Goal: Transaction & Acquisition: Purchase product/service

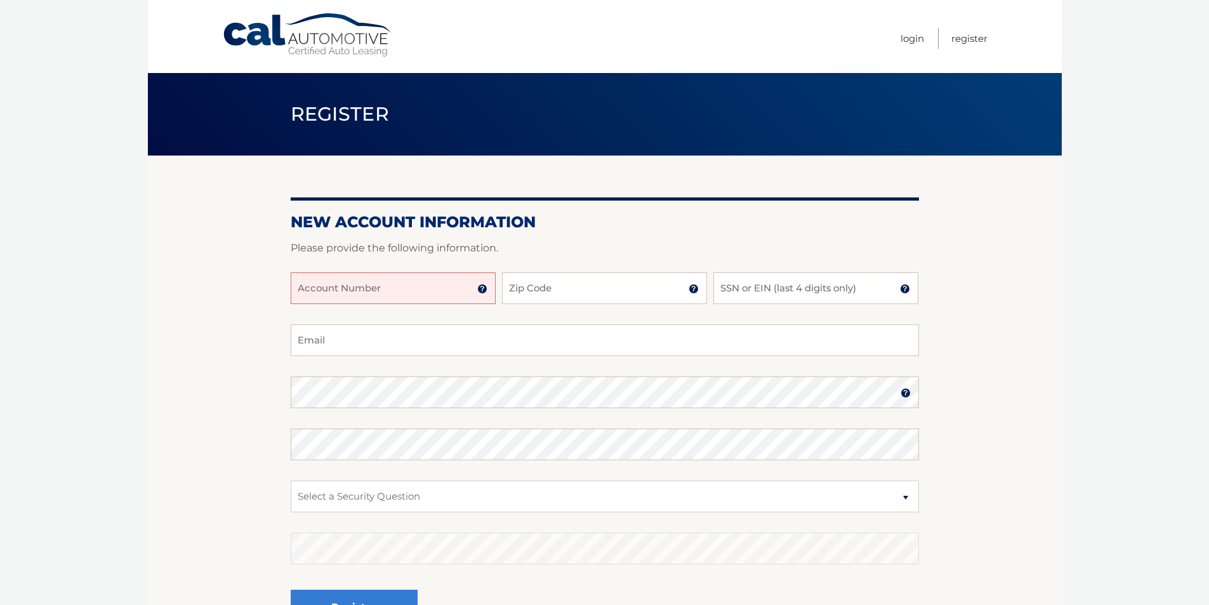
click at [432, 292] on input "Account Number" at bounding box center [393, 288] width 205 height 32
type input "44456011246"
click at [593, 298] on input "Zip Code" at bounding box center [604, 288] width 205 height 32
type input "11798"
click at [794, 291] on input "SSN or EIN (last 4 digits only)" at bounding box center [815, 288] width 205 height 32
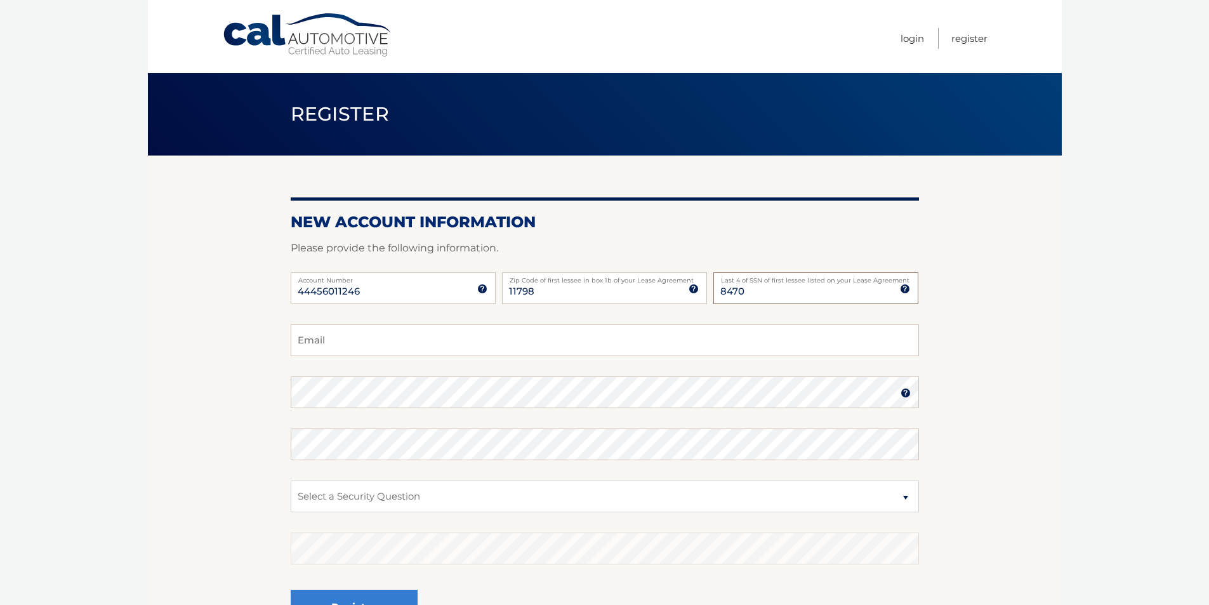
type input "8470"
click at [390, 336] on input "Email" at bounding box center [605, 340] width 628 height 32
type input "[PERSON_NAME][EMAIL_ADDRESS][DOMAIN_NAME]"
click at [363, 495] on select "Select a Security Question What was the name of your elementary school? What is…" at bounding box center [605, 496] width 628 height 32
select select "2"
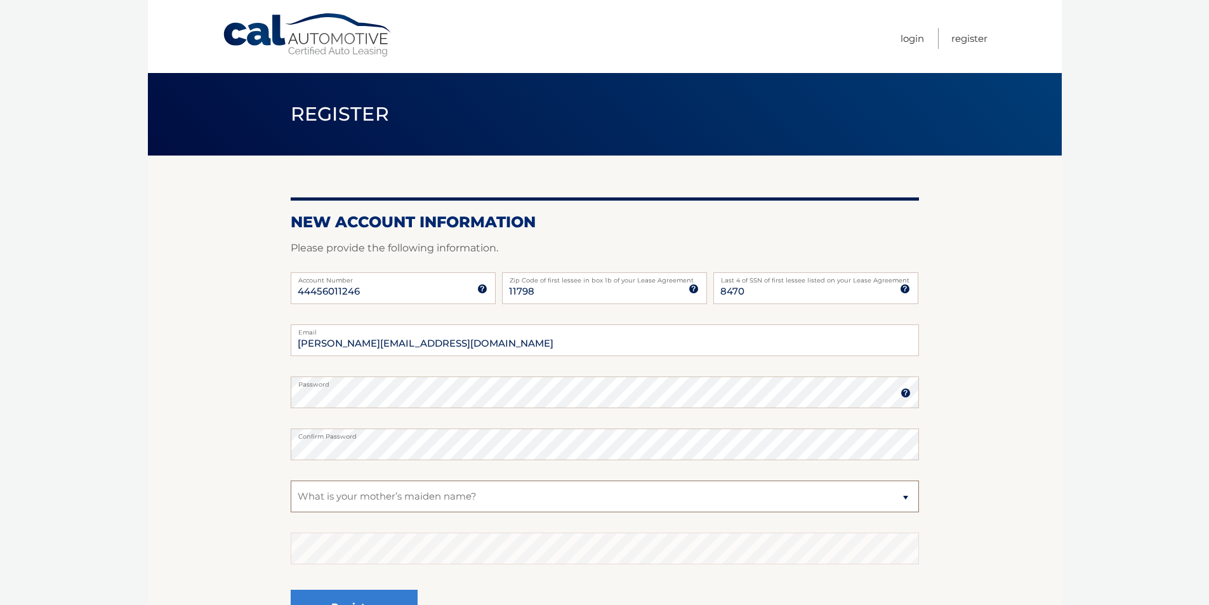
click at [291, 480] on select "Select a Security Question What was the name of your elementary school? What is…" at bounding box center [605, 496] width 628 height 32
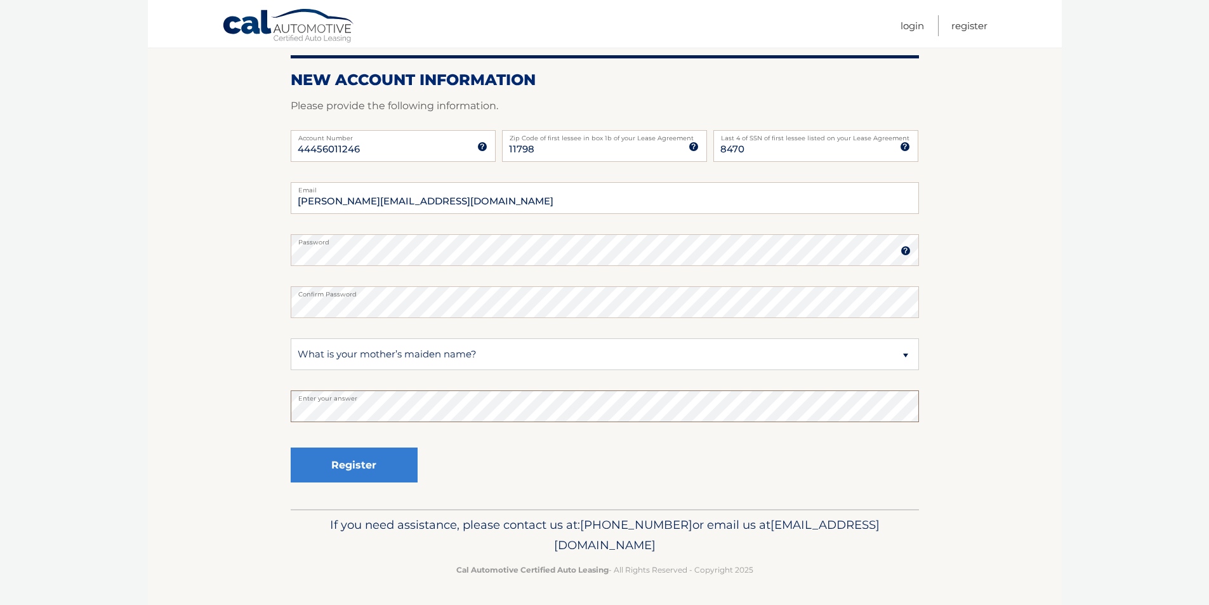
scroll to position [143, 0]
click at [369, 471] on button "Register" at bounding box center [354, 464] width 127 height 35
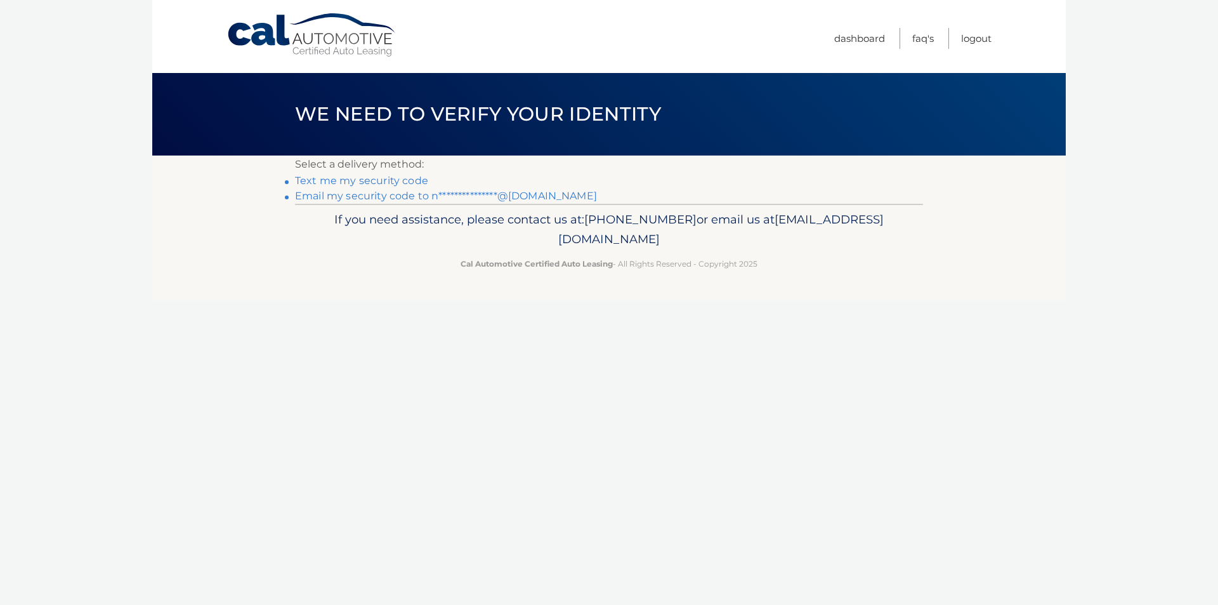
click at [376, 180] on link "Text me my security code" at bounding box center [361, 180] width 133 height 12
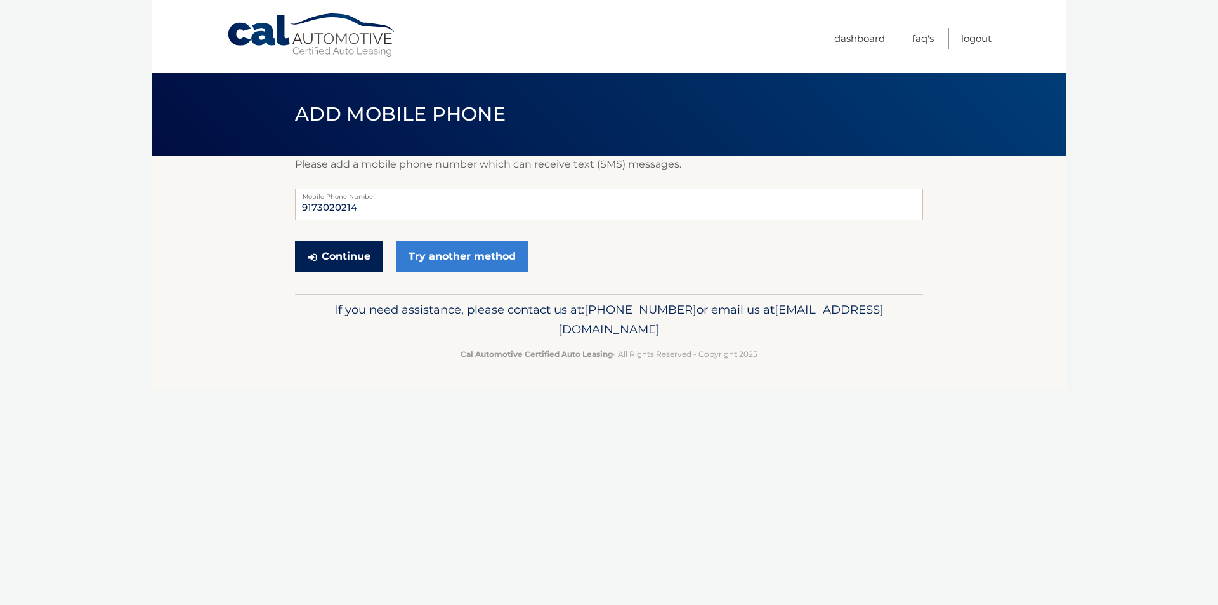
click at [348, 261] on button "Continue" at bounding box center [339, 256] width 88 height 32
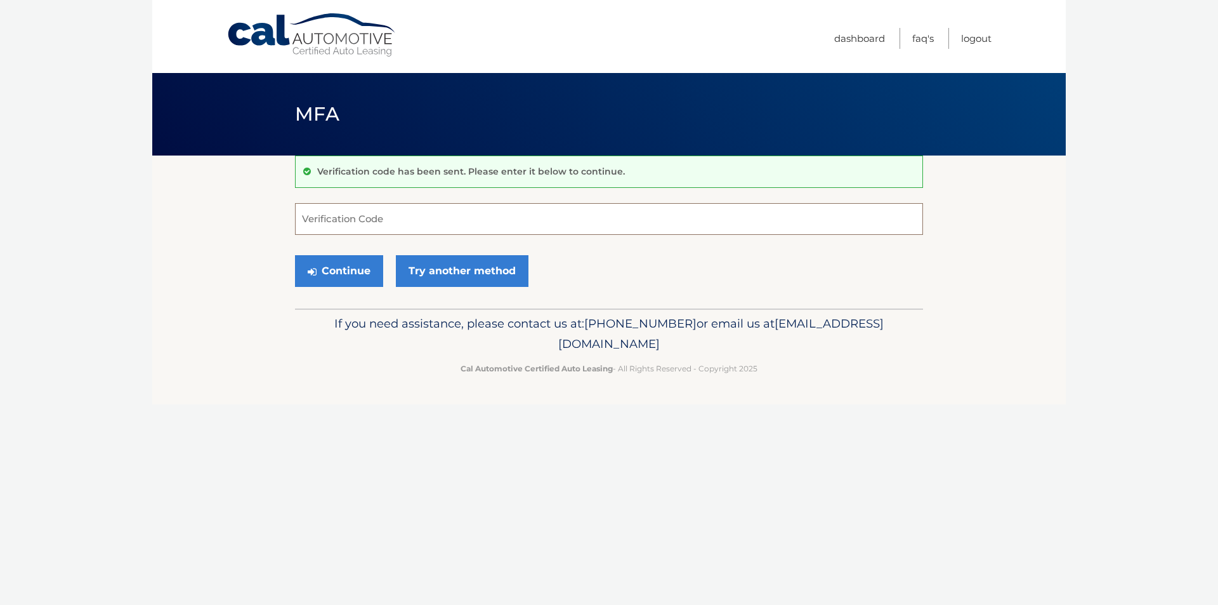
click at [351, 220] on input "Verification Code" at bounding box center [609, 219] width 628 height 32
click at [426, 223] on input "Verification Code" at bounding box center [609, 219] width 628 height 32
type input "751819"
click at [342, 279] on button "Continue" at bounding box center [339, 271] width 88 height 32
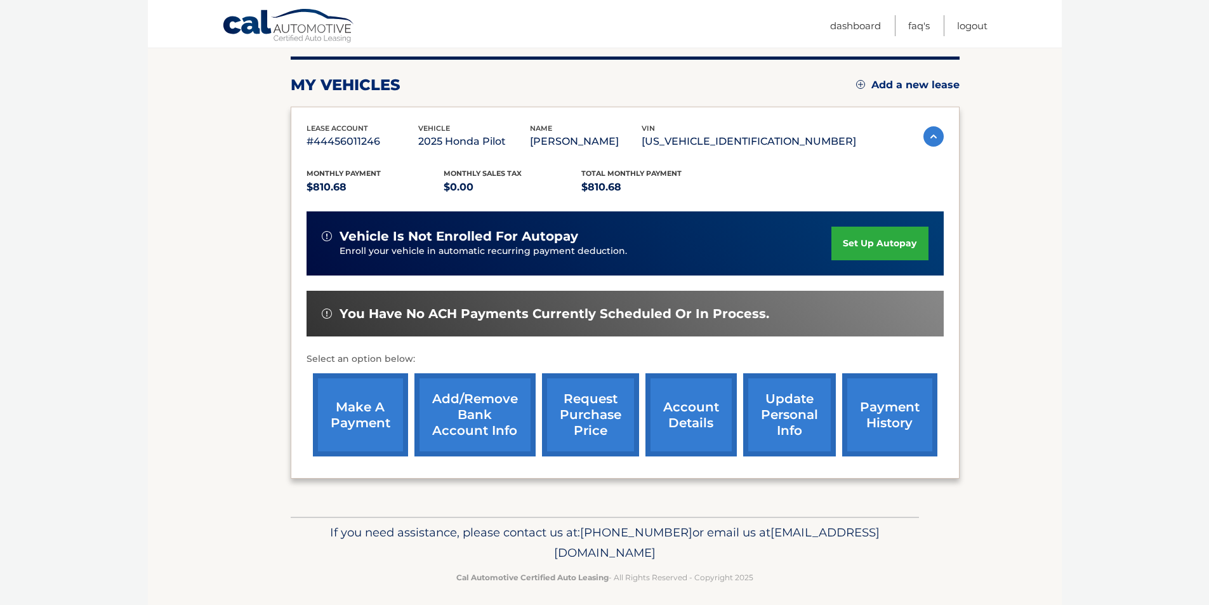
scroll to position [164, 0]
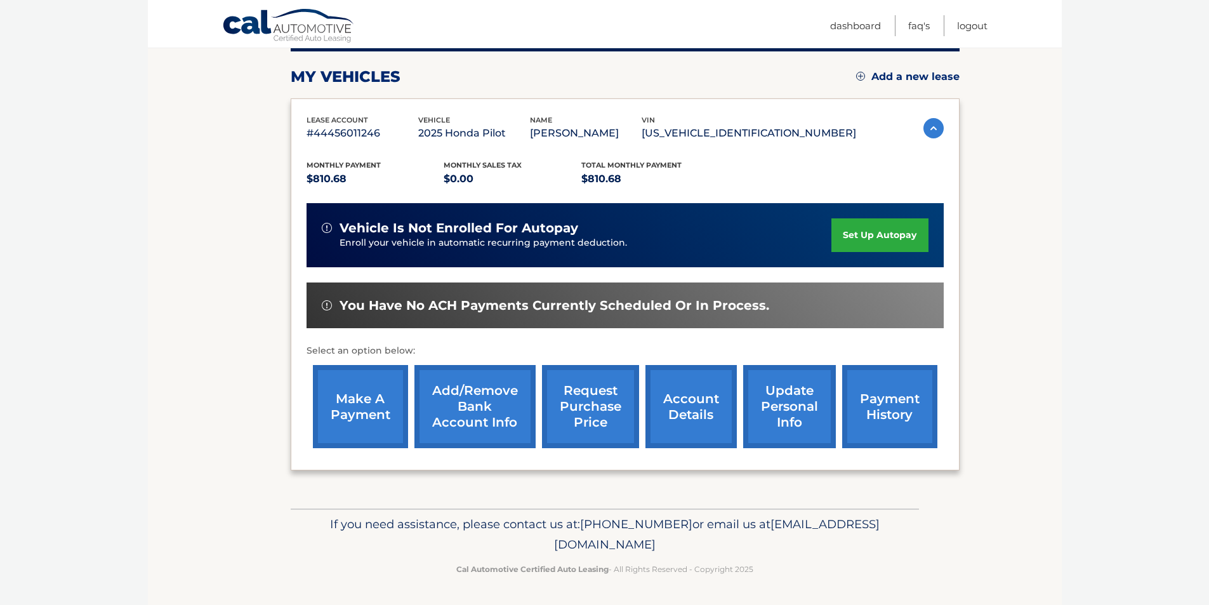
click at [355, 402] on link "make a payment" at bounding box center [360, 406] width 95 height 83
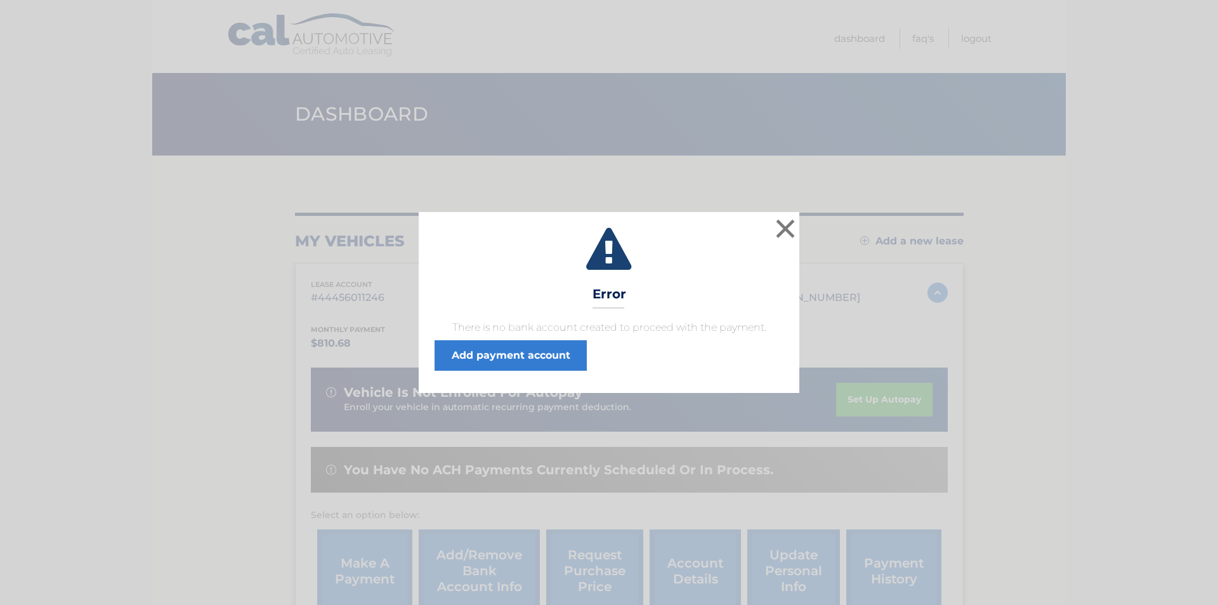
click at [771, 225] on div "× Error There is no bank account created to proceed with the payment. Add payme…" at bounding box center [609, 302] width 381 height 180
click at [779, 226] on button "×" at bounding box center [785, 228] width 25 height 25
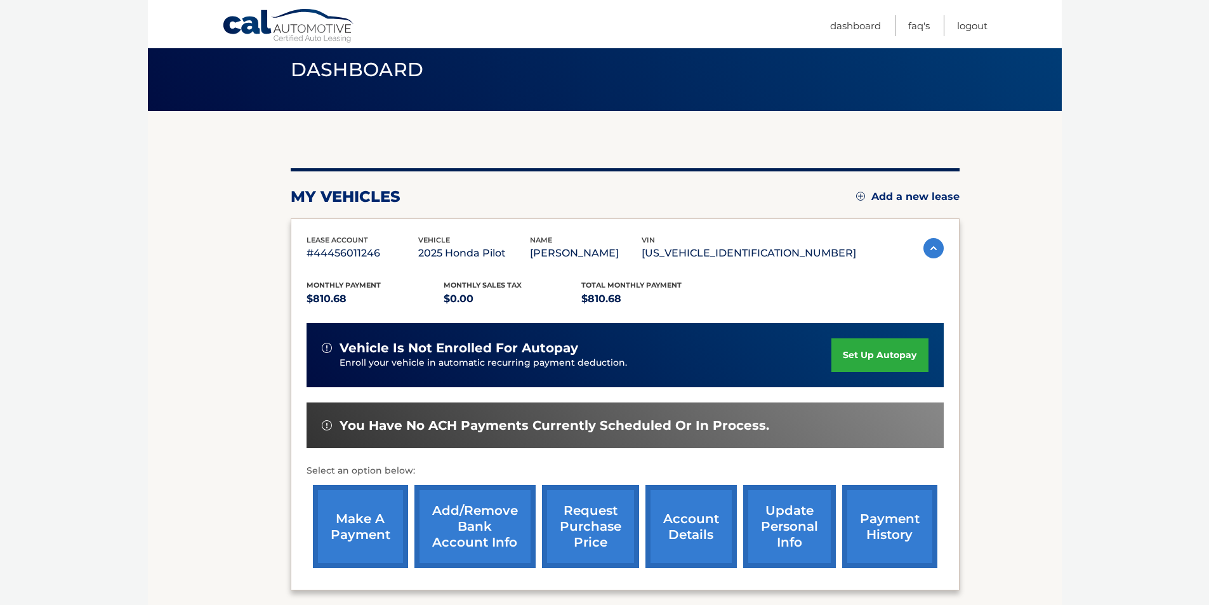
scroll to position [164, 0]
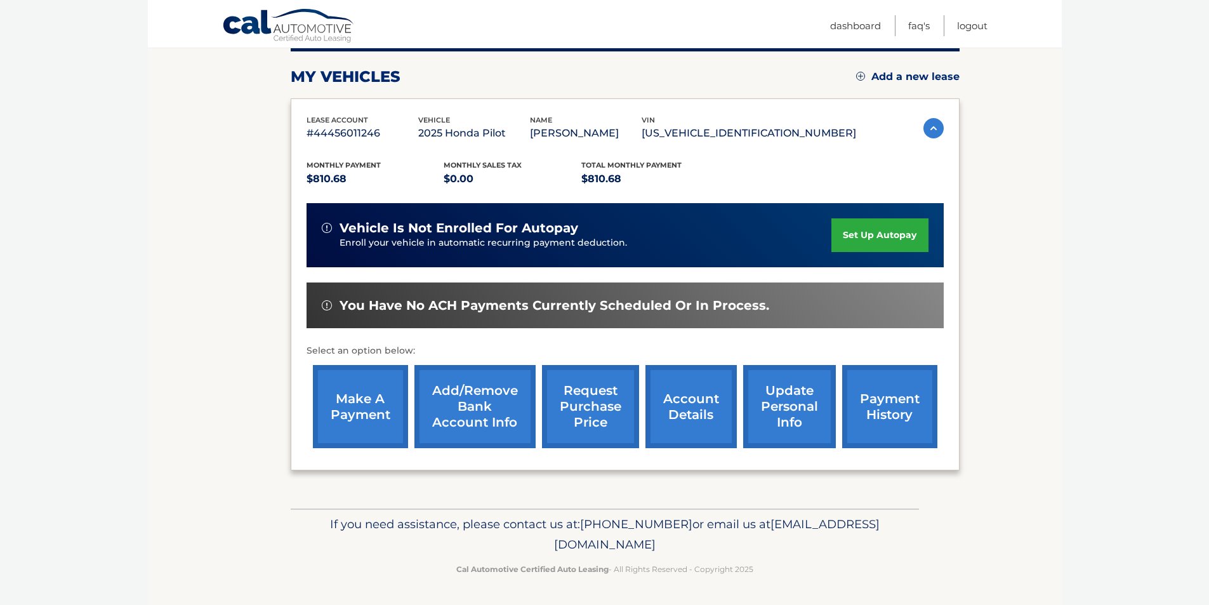
click at [365, 414] on link "make a payment" at bounding box center [360, 406] width 95 height 83
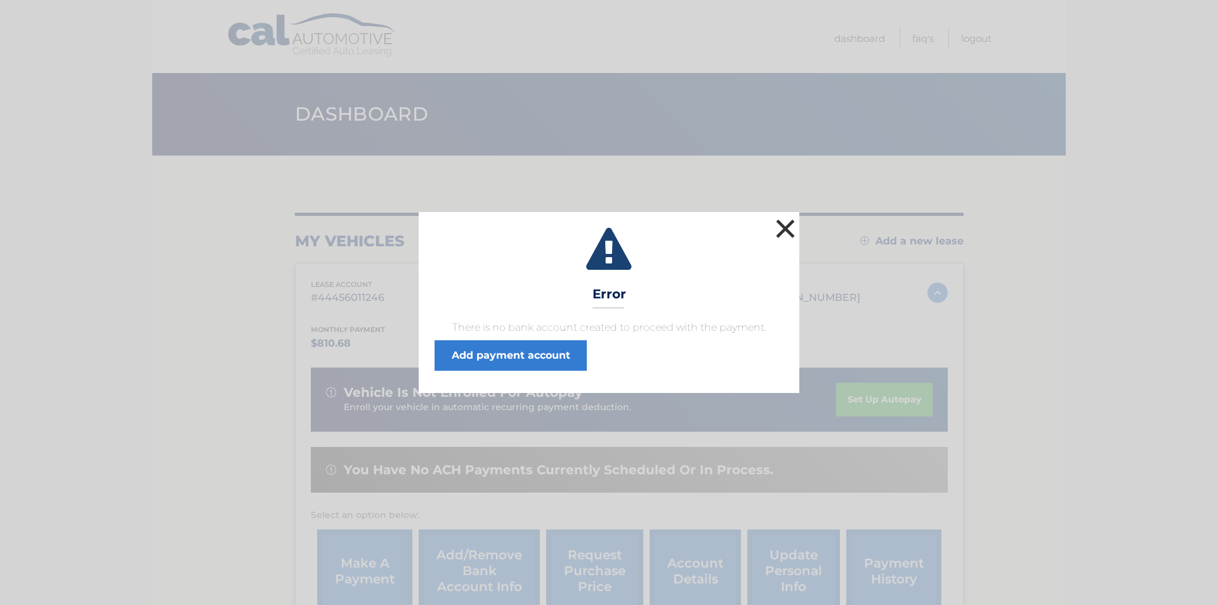
click at [784, 230] on button "×" at bounding box center [785, 228] width 25 height 25
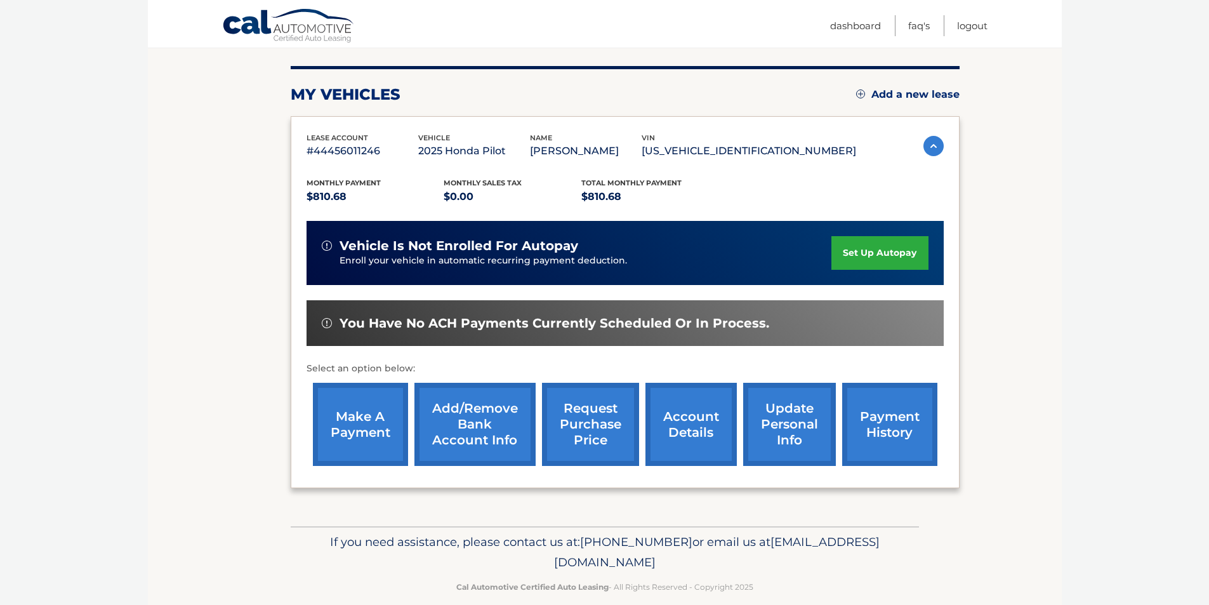
scroll to position [164, 0]
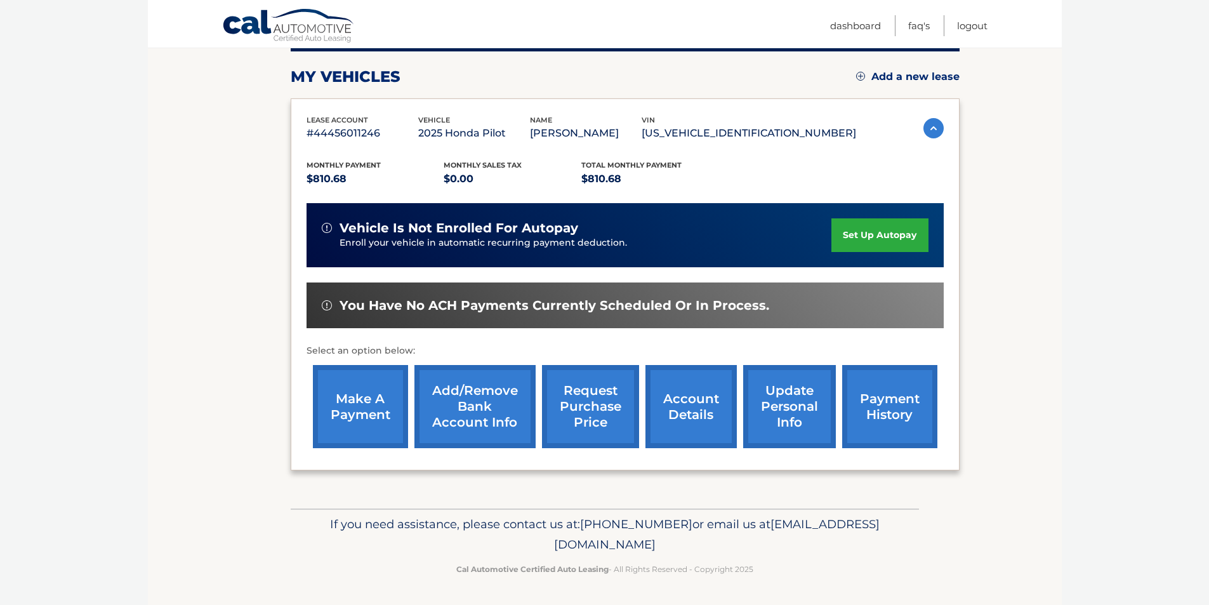
click at [379, 413] on link "make a payment" at bounding box center [360, 406] width 95 height 83
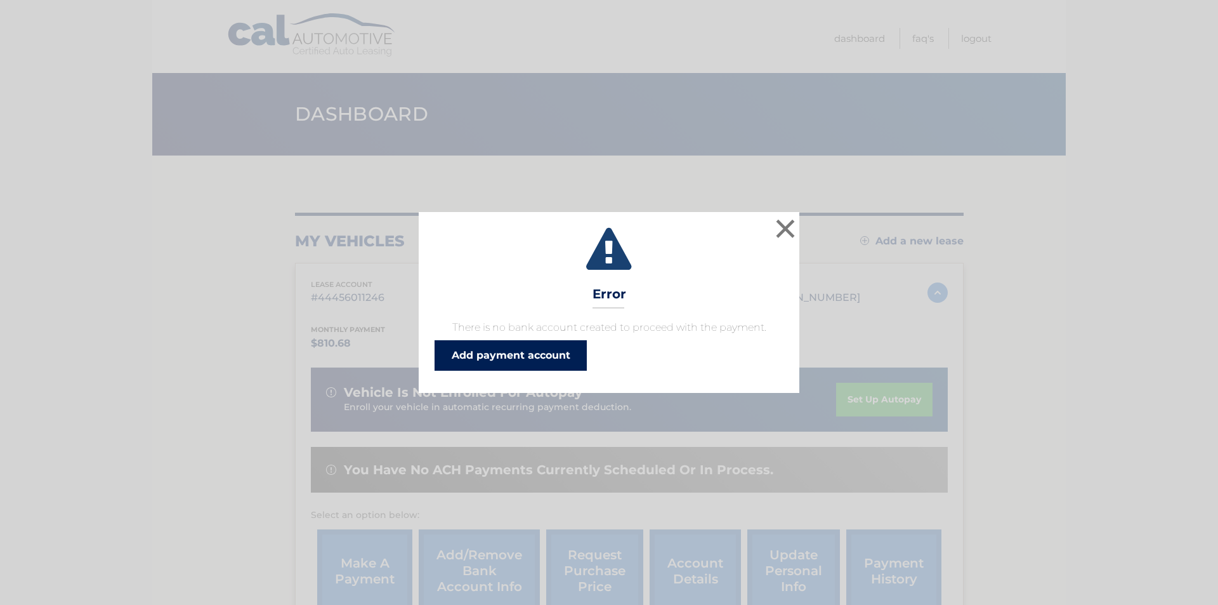
click at [505, 364] on link "Add payment account" at bounding box center [511, 355] width 152 height 30
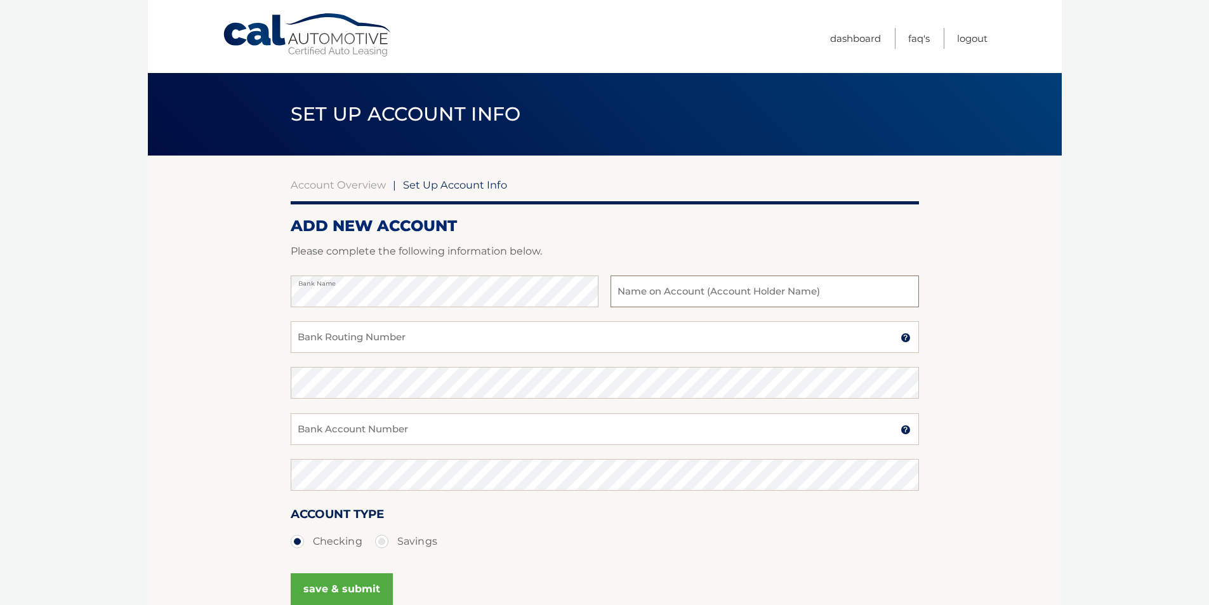
click at [652, 284] on input "text" at bounding box center [764, 291] width 308 height 32
type input "Nathalie Job"
click at [404, 338] on input "Bank Routing Number" at bounding box center [605, 337] width 628 height 32
click at [358, 337] on input "Bank Routing Number" at bounding box center [605, 337] width 628 height 32
paste input "021000021"
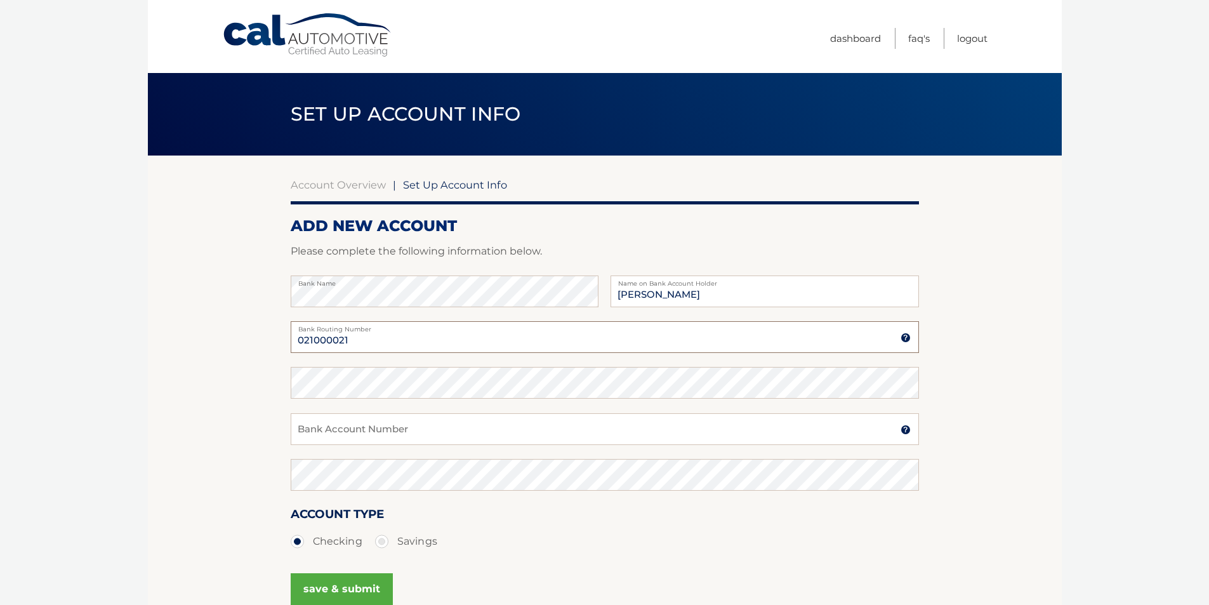
type input "021000021"
click at [320, 434] on input "Bank Account Number" at bounding box center [605, 429] width 628 height 32
click at [344, 432] on input "Bank Account Number" at bounding box center [605, 429] width 628 height 32
type input "767407034"
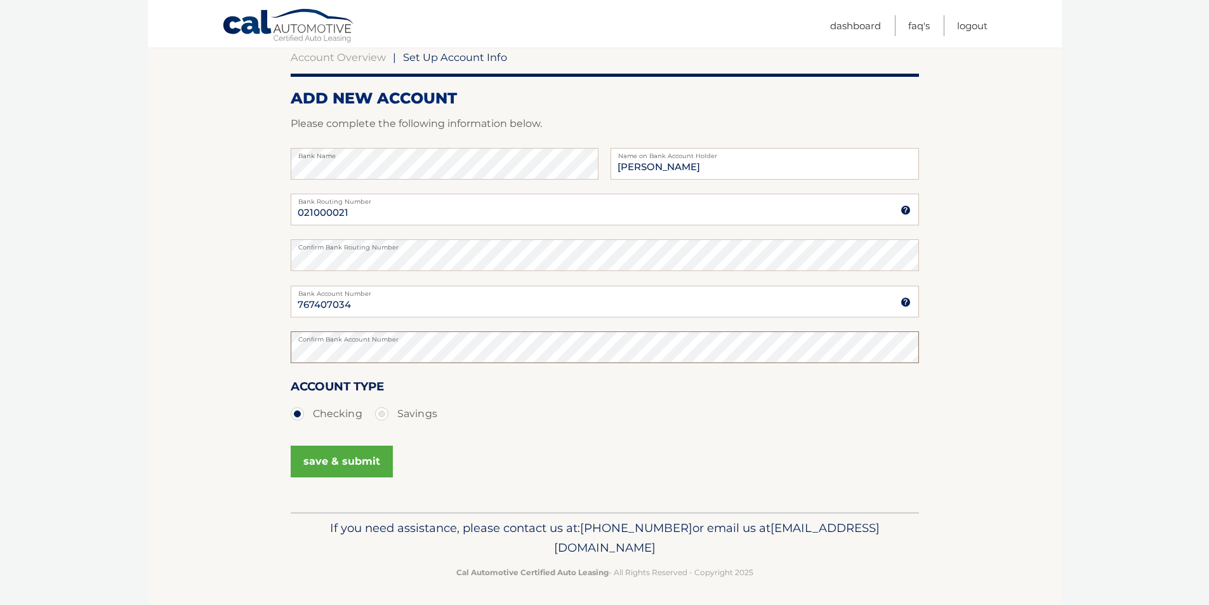
scroll to position [131, 0]
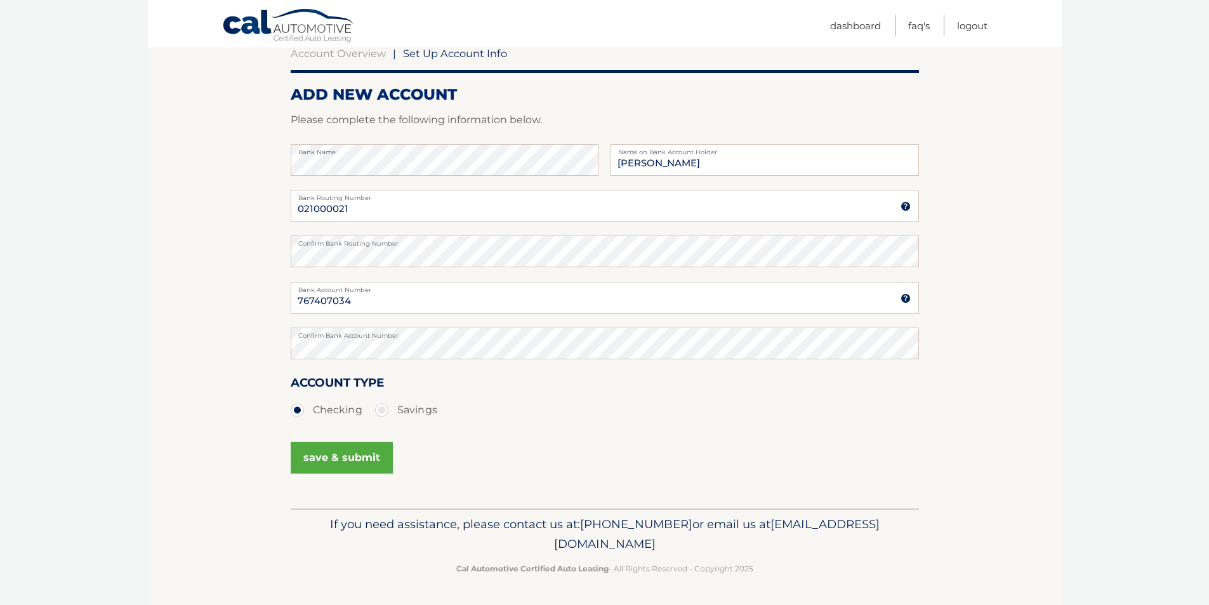
click at [337, 457] on button "save & submit" at bounding box center [342, 458] width 102 height 32
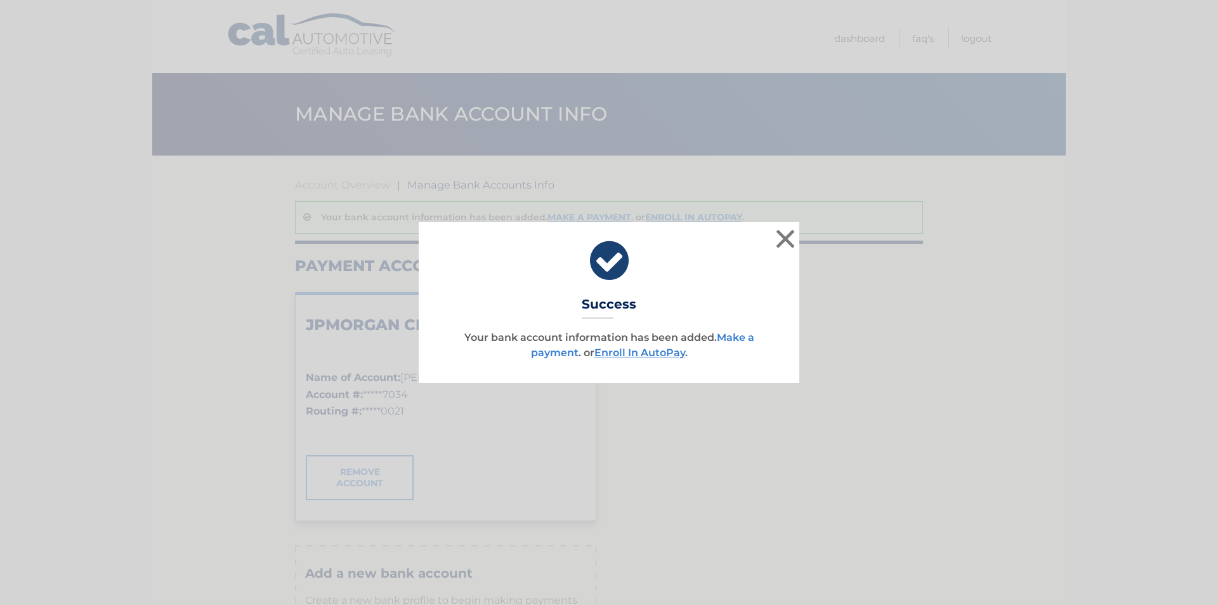
click at [749, 336] on link "Make a payment" at bounding box center [642, 344] width 223 height 27
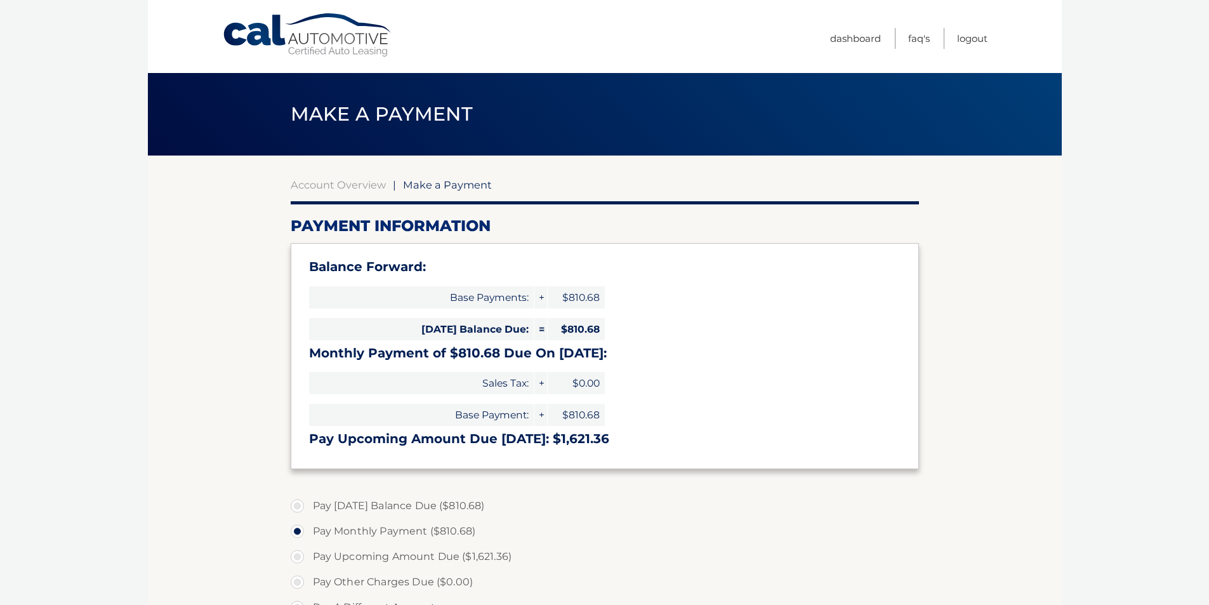
select select "ZDU4YTM4YjEtYzM2ZC00Mzg2LWE5NzQtNmUxMzkyNjM4YjZj"
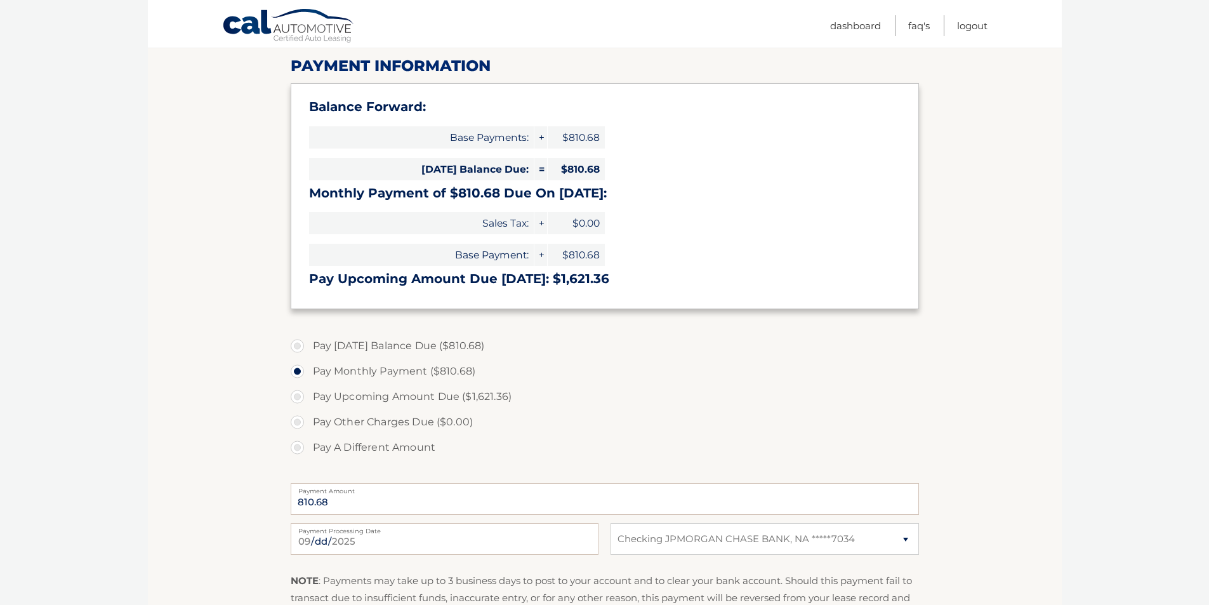
scroll to position [190, 0]
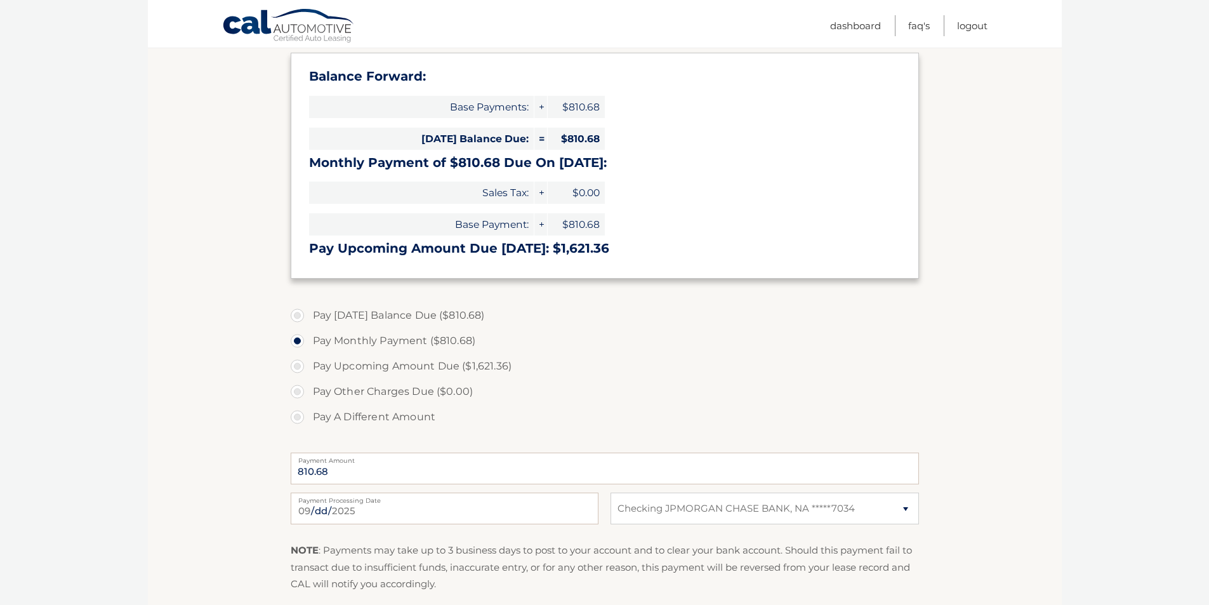
click at [296, 315] on label "Pay Today's Balance Due ($810.68)" at bounding box center [605, 315] width 628 height 25
click at [296, 315] on input "Pay Today's Balance Due ($810.68)" at bounding box center [302, 313] width 13 height 20
radio input "true"
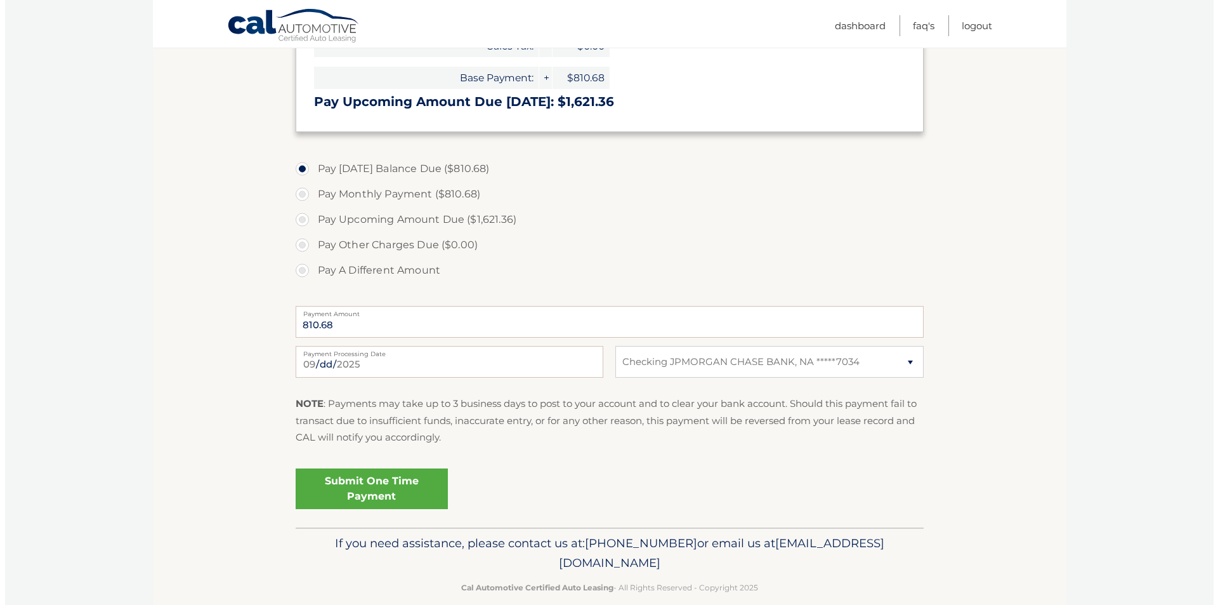
scroll to position [356, 0]
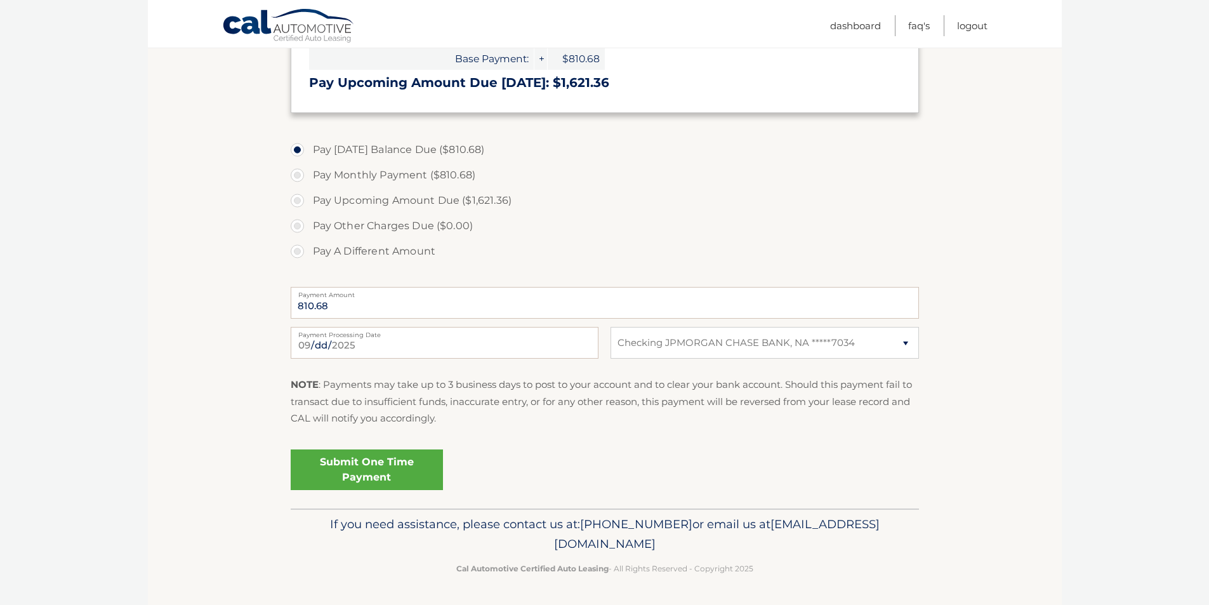
click at [379, 472] on link "Submit One Time Payment" at bounding box center [367, 469] width 152 height 41
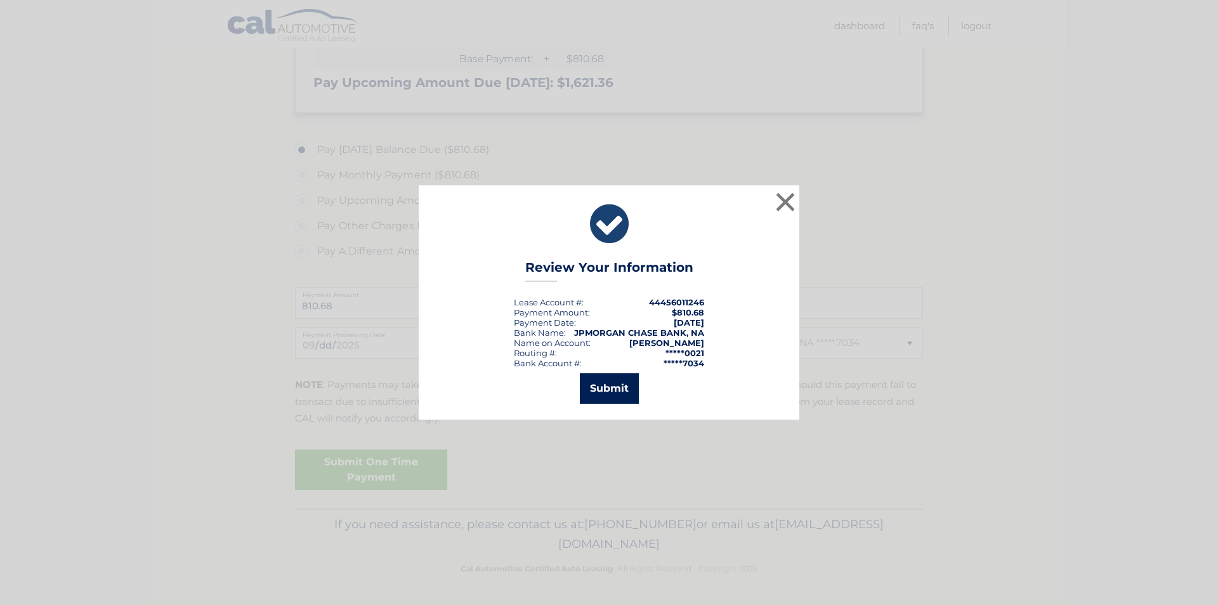
click at [615, 397] on button "Submit" at bounding box center [609, 388] width 59 height 30
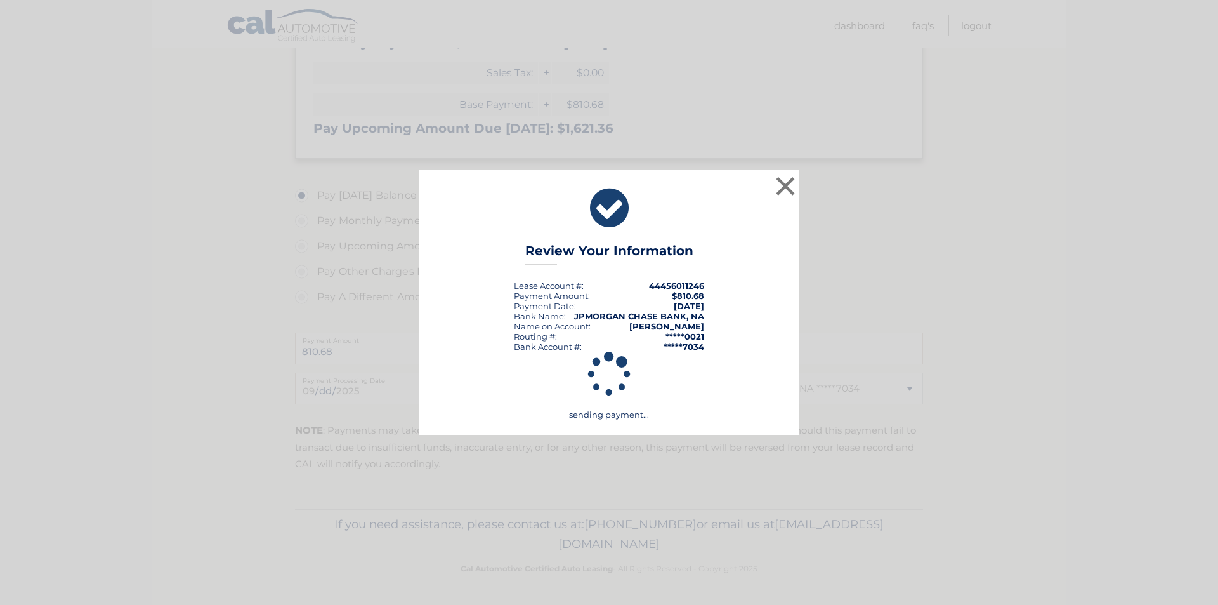
scroll to position [310, 0]
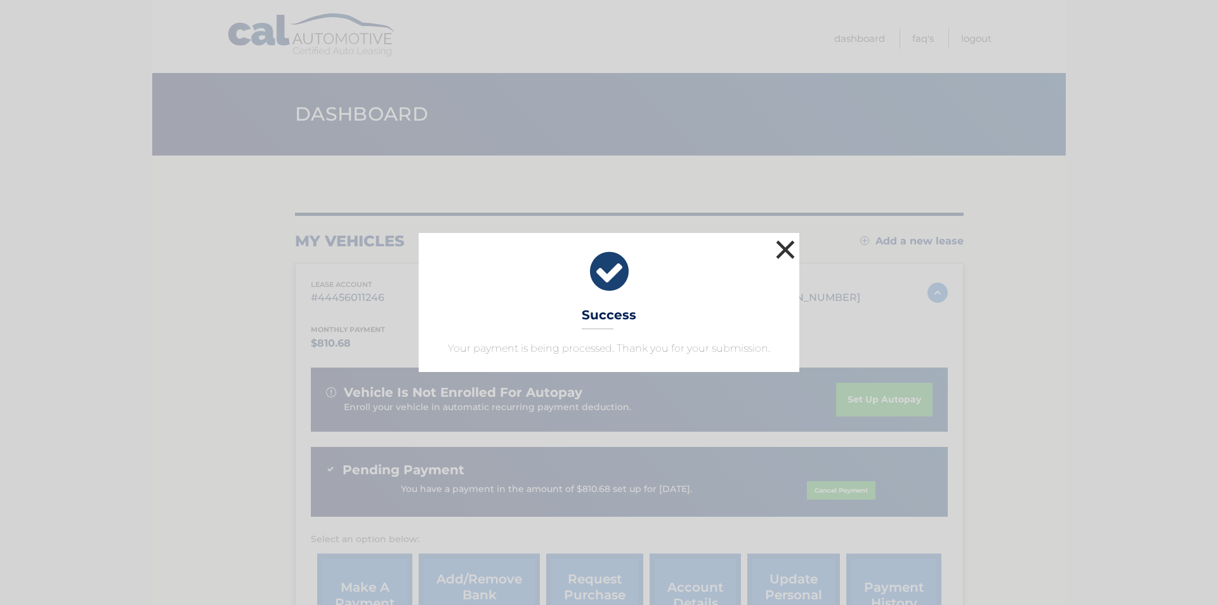
click at [785, 249] on button "×" at bounding box center [785, 249] width 25 height 25
